Goal: Information Seeking & Learning: Check status

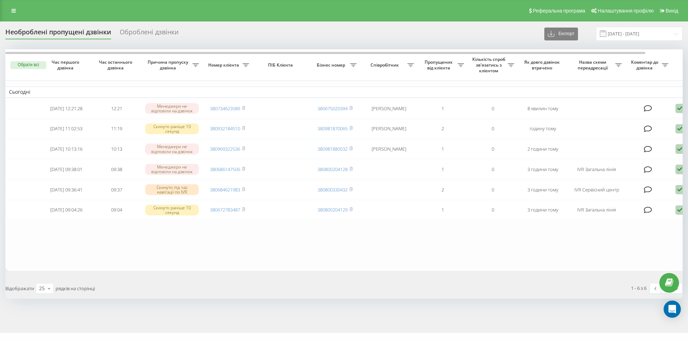
click at [199, 66] on icon at bounding box center [195, 65] width 6 height 4
click at [605, 93] on div at bounding box center [614, 92] width 69 height 7
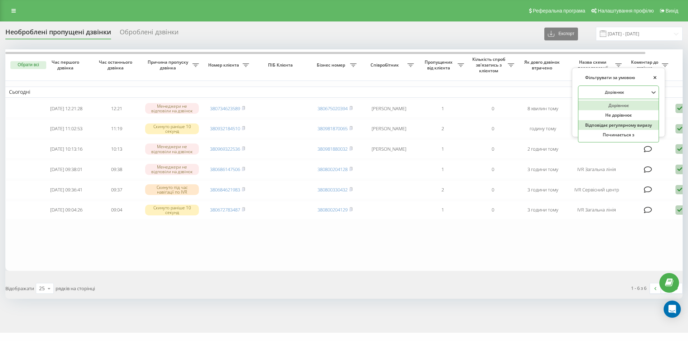
click at [613, 124] on div "Відповідає регулярному виразу" at bounding box center [618, 125] width 80 height 10
click at [613, 109] on input "text" at bounding box center [618, 109] width 81 height 13
type input "IVR Загальна лінія|Callback"
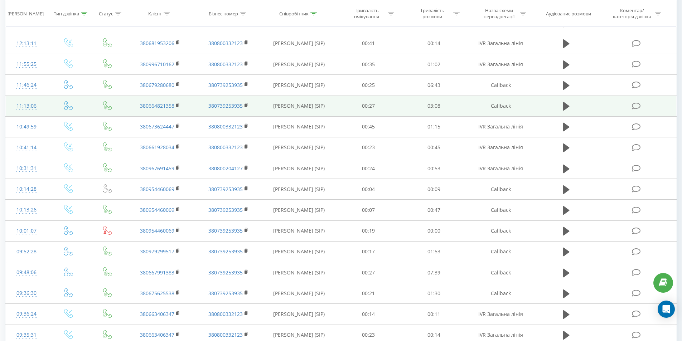
scroll to position [143, 0]
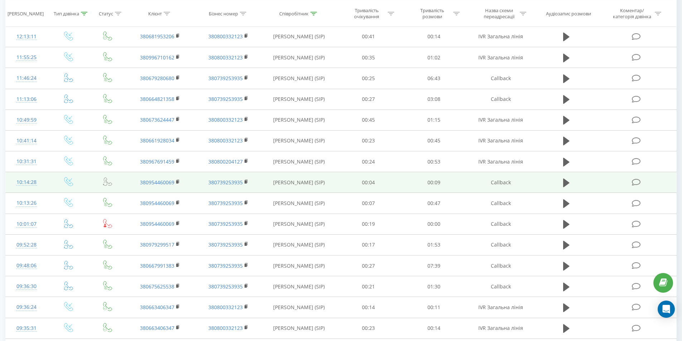
click at [505, 186] on td "Callback" at bounding box center [501, 182] width 68 height 21
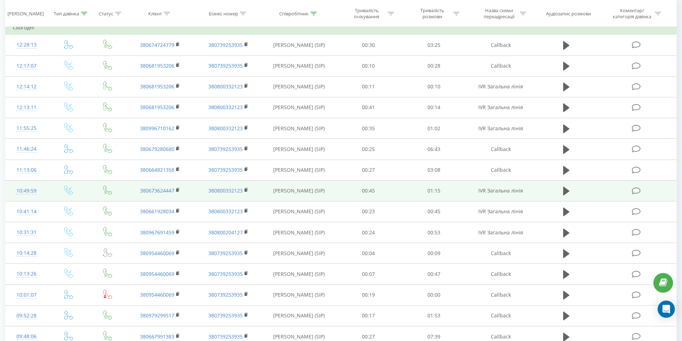
scroll to position [37, 0]
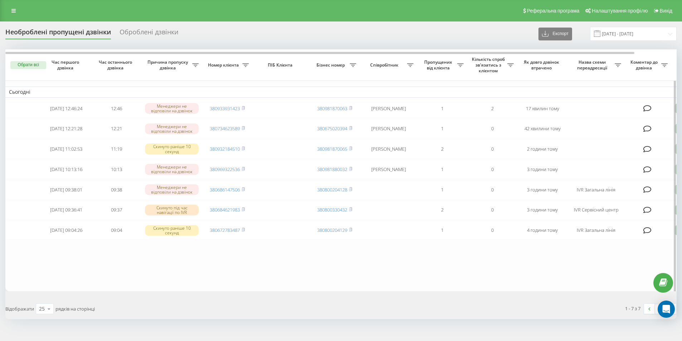
click at [615, 65] on span "Назва схеми переадресації" at bounding box center [593, 64] width 44 height 11
click at [618, 63] on div "Назва схеми переадресації" at bounding box center [596, 64] width 50 height 11
click at [199, 65] on icon at bounding box center [195, 65] width 6 height 4
click at [611, 96] on div "Дорівнює" at bounding box center [614, 92] width 70 height 11
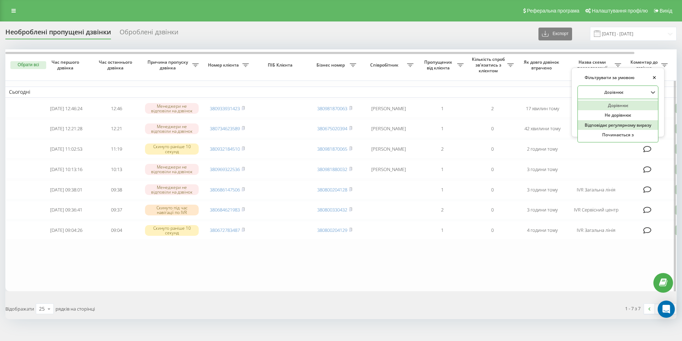
click at [600, 128] on div "Відповідає регулярному виразу" at bounding box center [618, 125] width 80 height 10
click at [611, 110] on input "text" at bounding box center [618, 109] width 81 height 13
type input "IVR Загальна лінія|Callback"
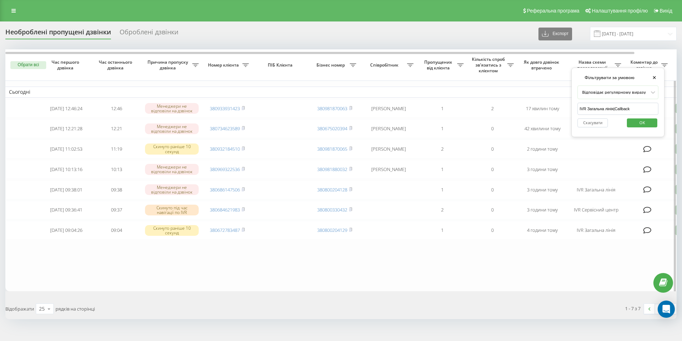
click at [635, 120] on span "OK" at bounding box center [643, 122] width 20 height 11
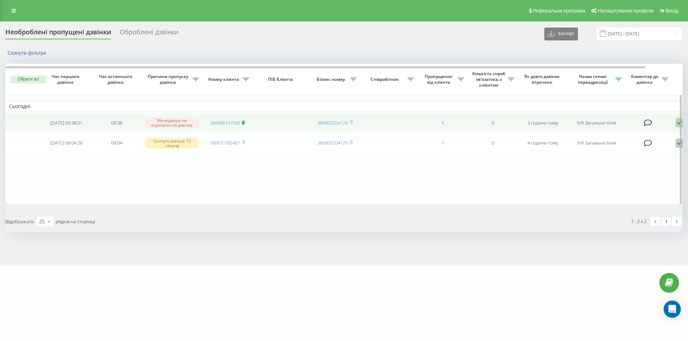
click at [245, 123] on icon at bounding box center [243, 121] width 3 height 3
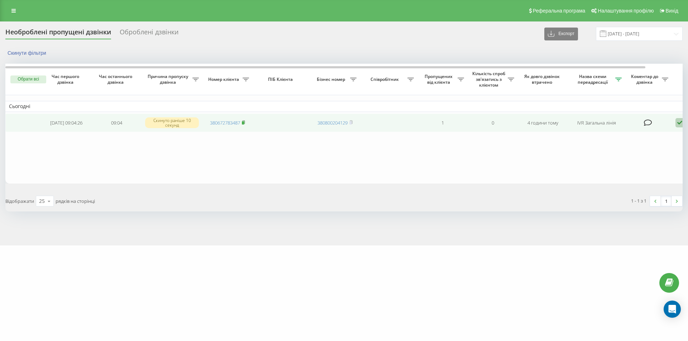
click at [245, 122] on icon at bounding box center [243, 122] width 3 height 4
